Goal: Navigation & Orientation: Find specific page/section

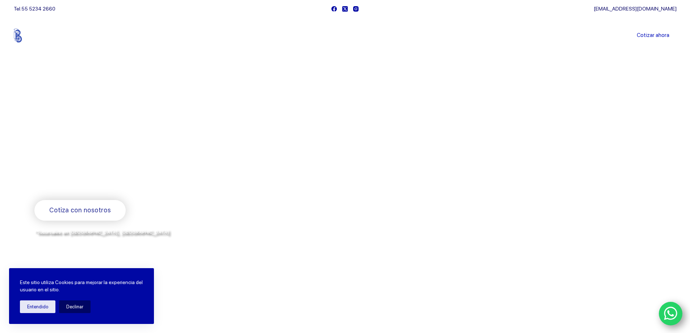
click at [331, 35] on link "Sucursales" at bounding box center [331, 35] width 45 height 0
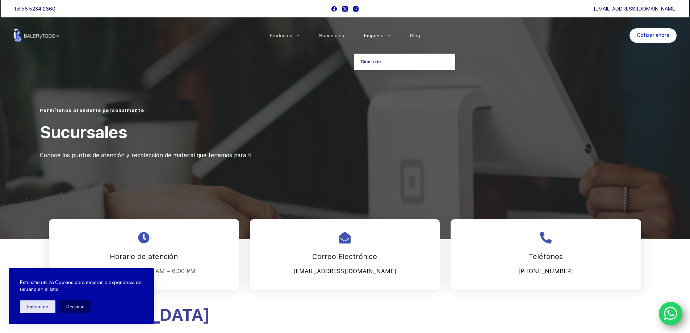
click at [376, 35] on link "Empresa" at bounding box center [377, 35] width 46 height 0
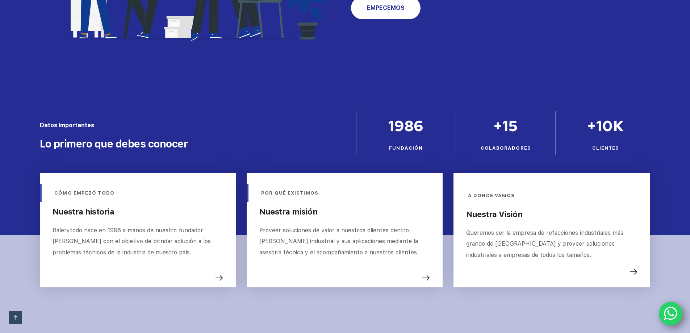
scroll to position [181, 0]
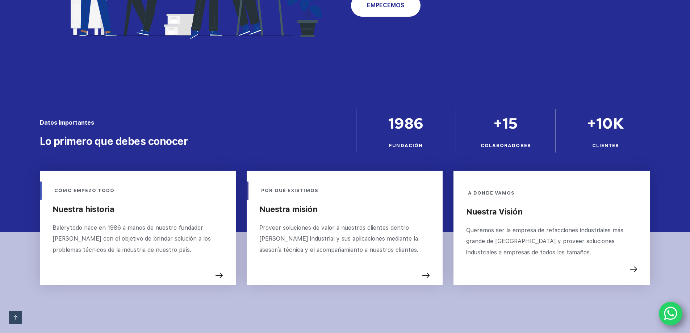
click at [497, 128] on span "+15" at bounding box center [505, 123] width 25 height 20
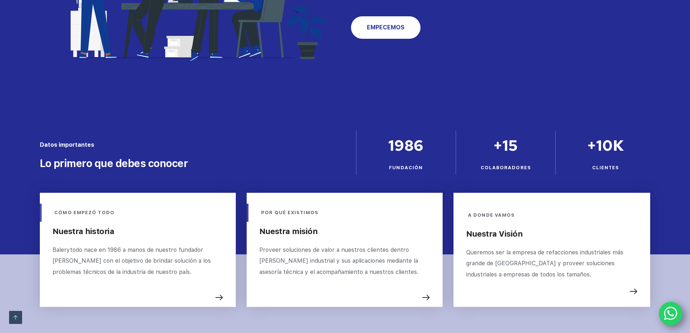
scroll to position [214, 0]
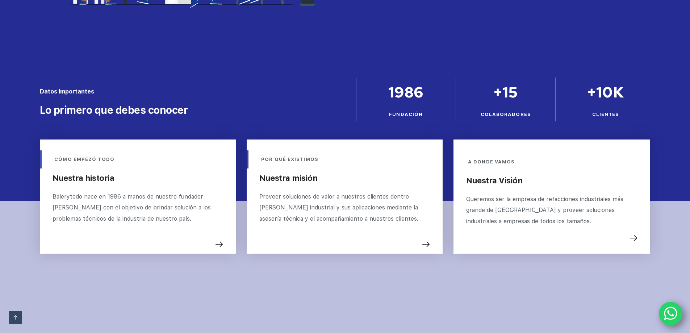
click at [508, 94] on span "+15" at bounding box center [505, 92] width 25 height 20
click at [499, 110] on div at bounding box center [506, 100] width 100 height 44
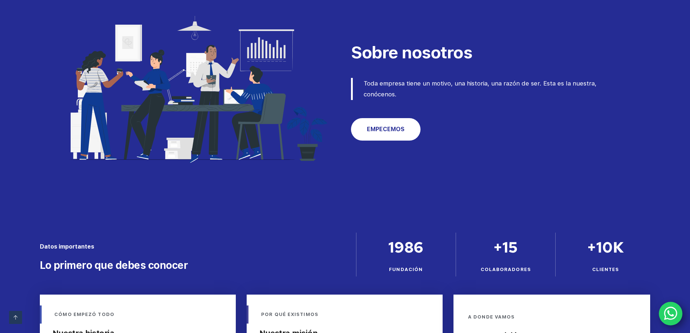
scroll to position [0, 0]
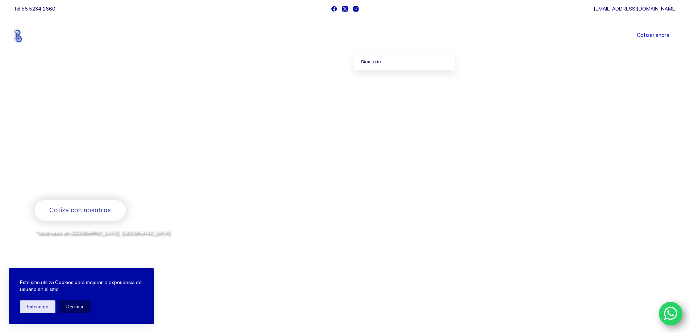
click at [368, 63] on link "Directorio" at bounding box center [404, 62] width 101 height 17
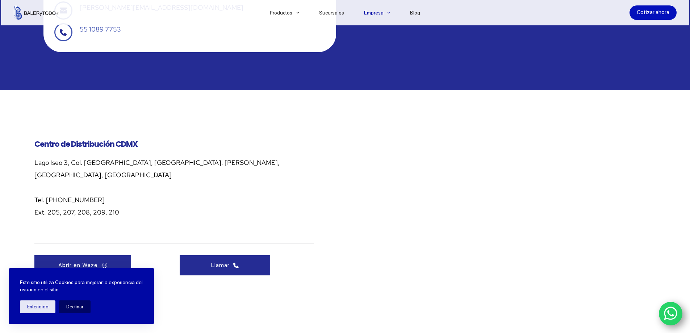
scroll to position [471, 0]
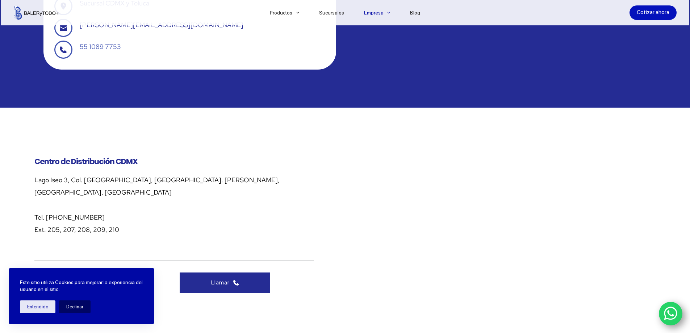
click at [536, 220] on div at bounding box center [506, 225] width 300 height 181
